Goal: Information Seeking & Learning: Learn about a topic

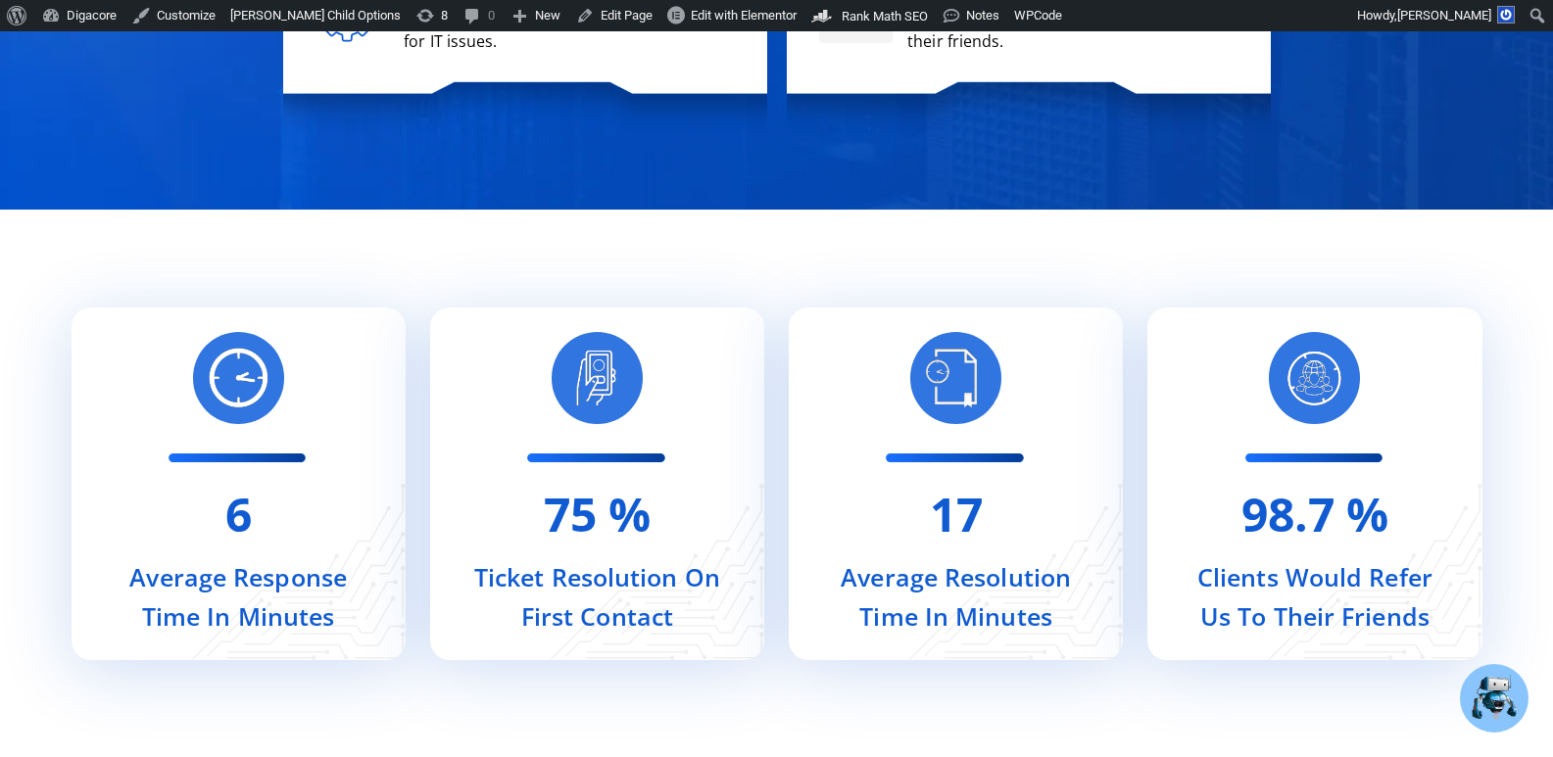
scroll to position [9698, 0]
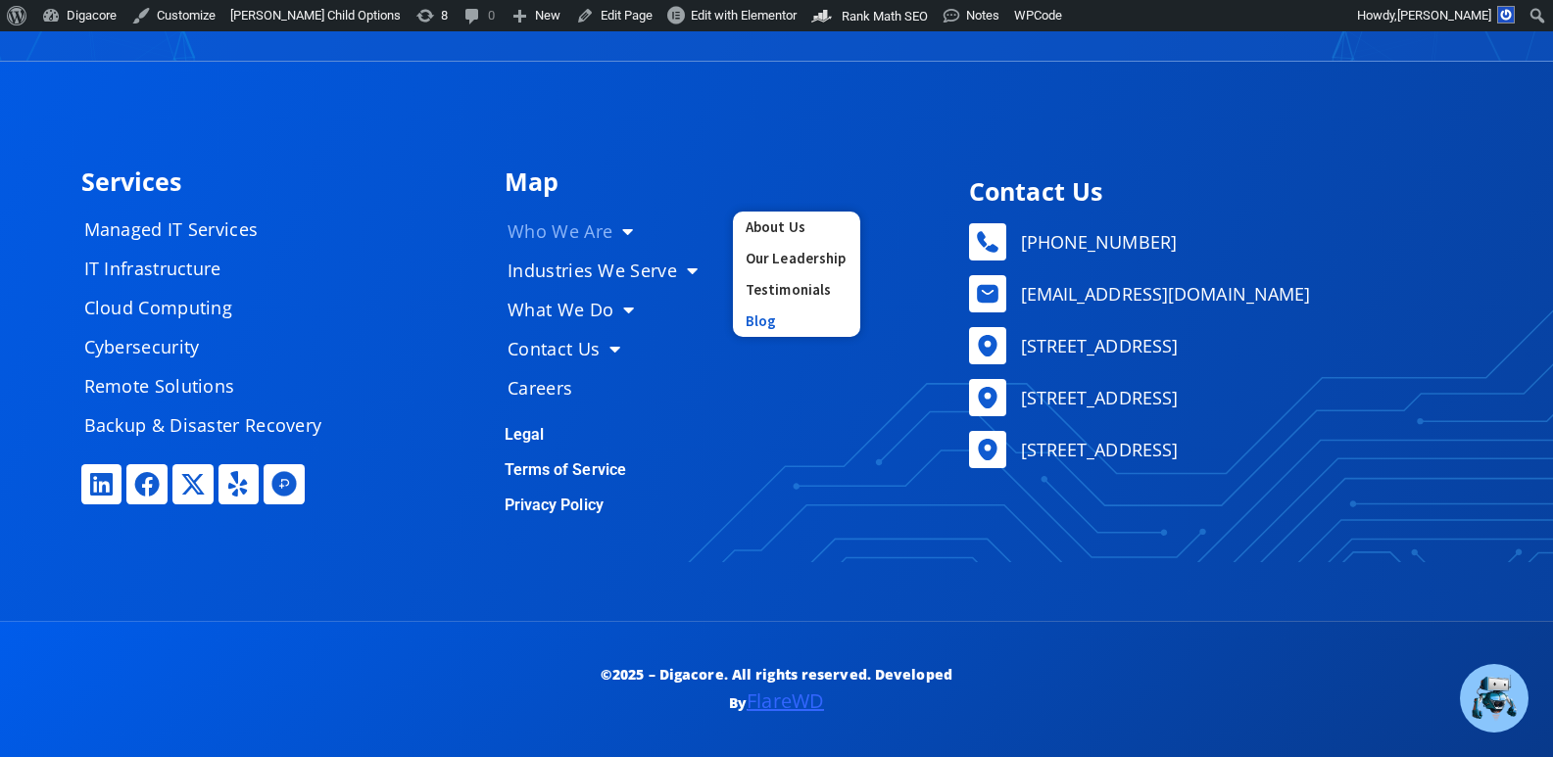
click at [754, 320] on link "Blog" at bounding box center [796, 321] width 127 height 31
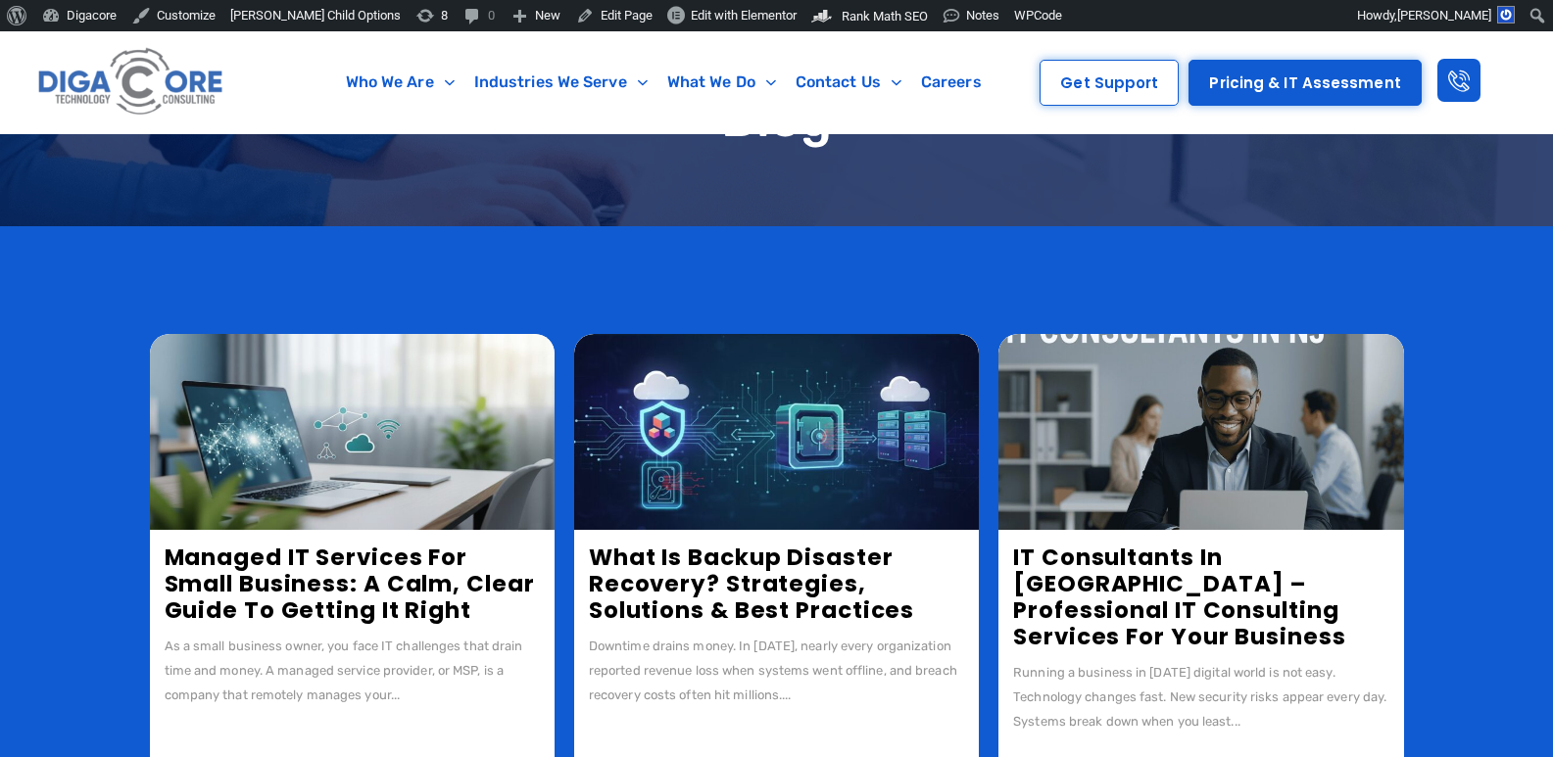
scroll to position [392, 0]
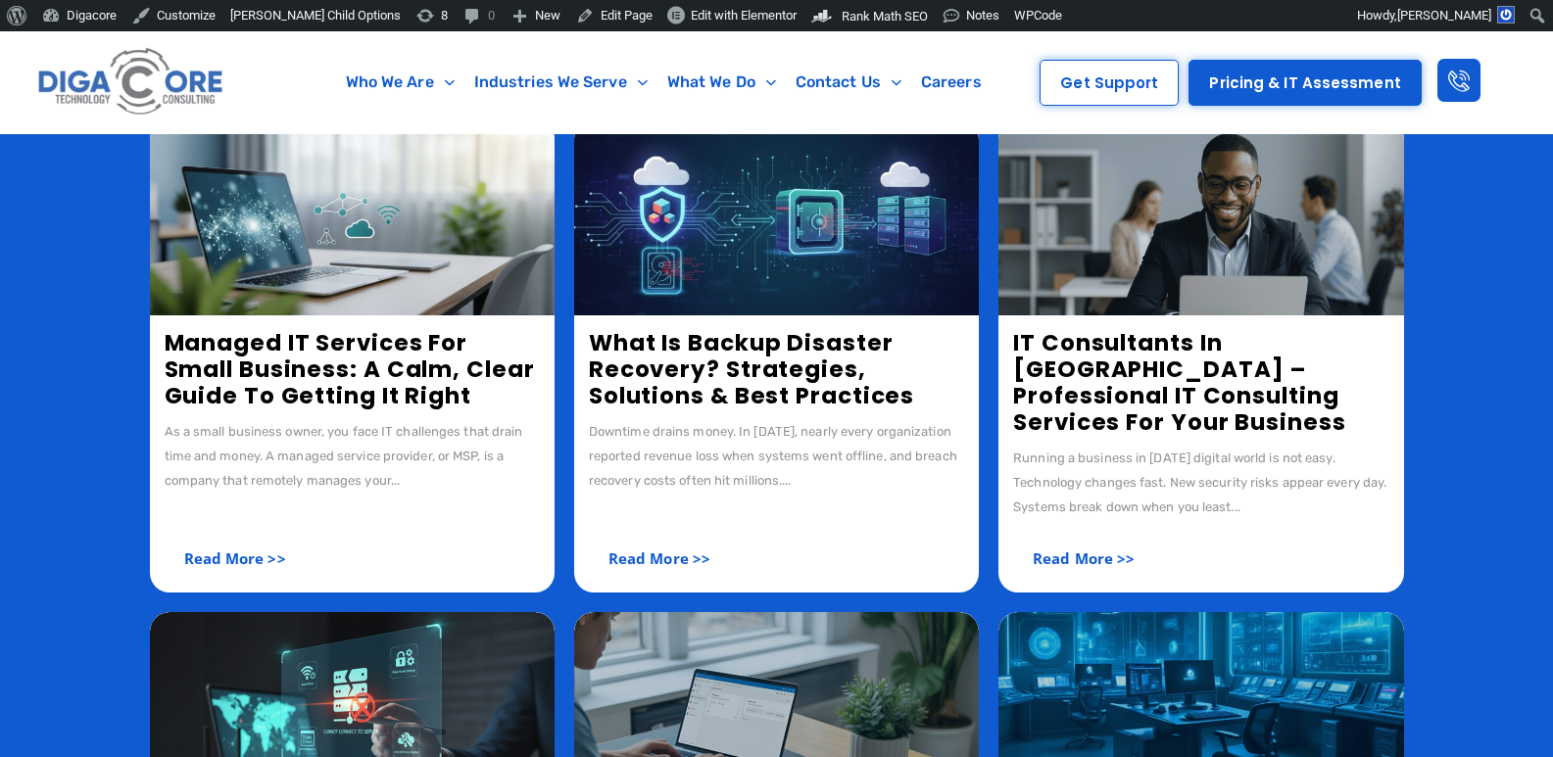
click at [257, 394] on link "Managed IT Services for Small Business: A Calm, Clear Guide to Getting It Right" at bounding box center [350, 369] width 370 height 84
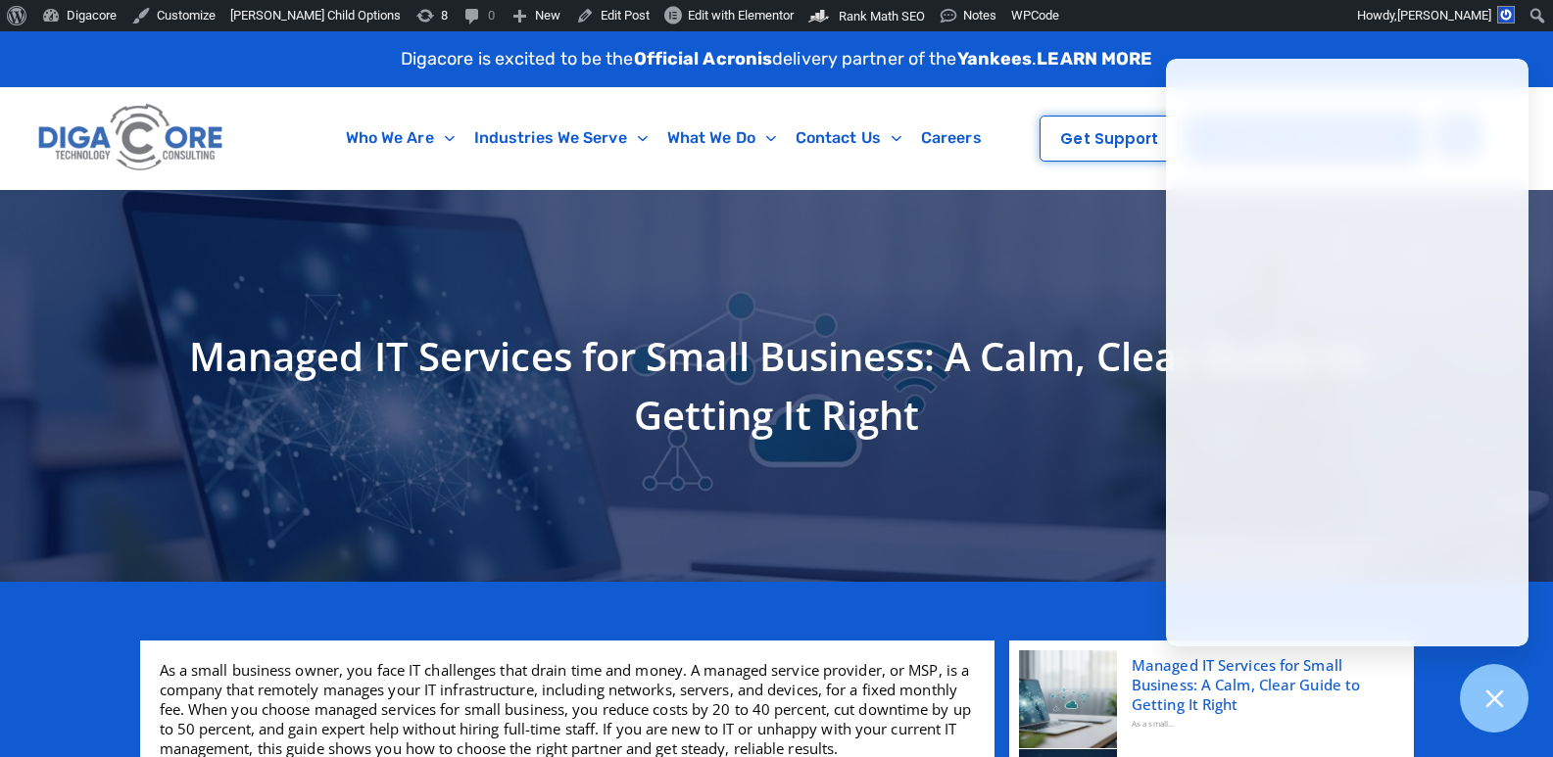
click at [405, 385] on h1 "Managed IT Services for Small Business: A Calm, Clear Guide to Getting It Right" at bounding box center [777, 386] width 1254 height 118
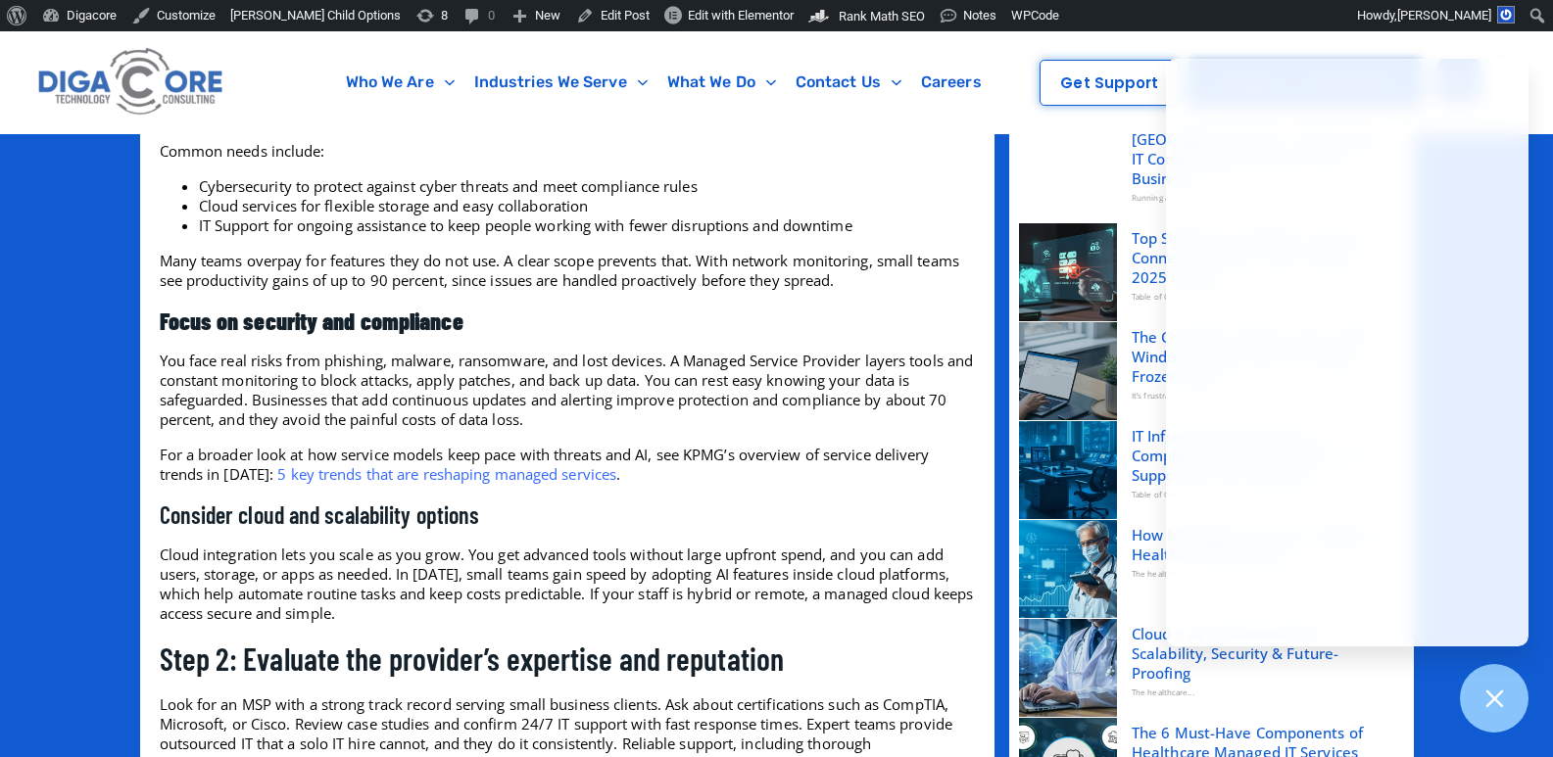
scroll to position [887, 0]
